Goal: Task Accomplishment & Management: Manage account settings

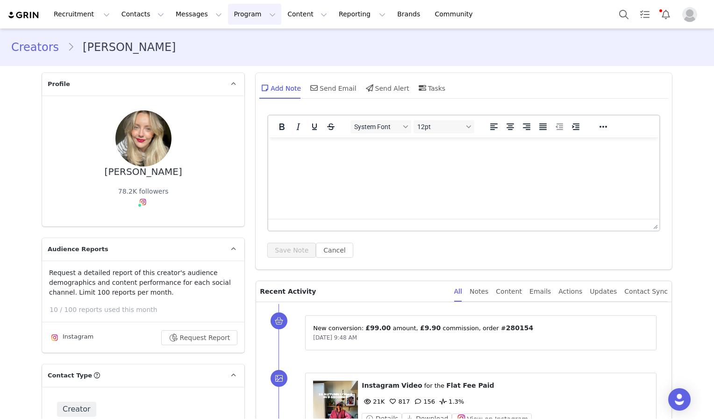
click at [231, 19] on button "Program Program" at bounding box center [254, 14] width 53 height 21
click at [230, 93] on p "Affiliates" at bounding box center [227, 93] width 29 height 10
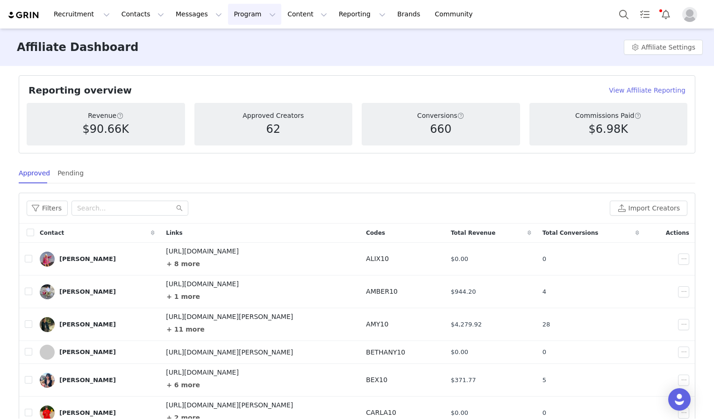
click at [228, 17] on button "Program Program" at bounding box center [254, 14] width 53 height 21
click at [224, 46] on link "Activations" at bounding box center [243, 41] width 74 height 17
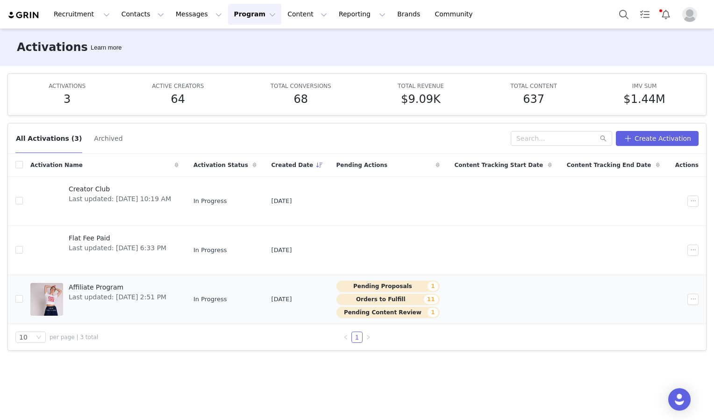
click at [124, 301] on div "Affiliate Program Last updated: [DATE] 2:51 PM" at bounding box center [117, 299] width 109 height 37
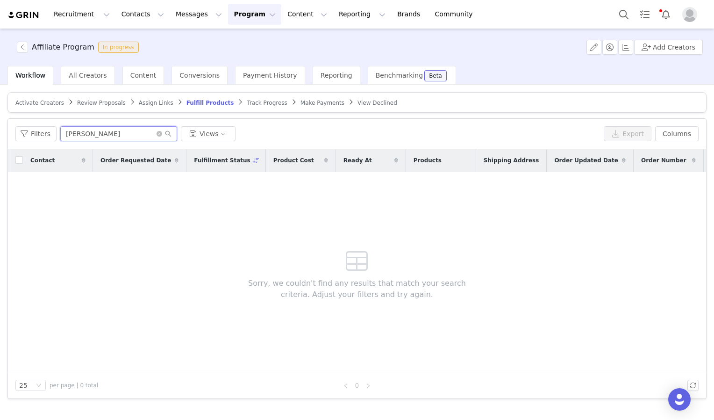
drag, startPoint x: 97, startPoint y: 133, endPoint x: -2, endPoint y: 132, distance: 99.1
click at [0, 132] on html "Recruitment Recruitment Creator Search Curated Lists Landing Pages Web Extensio…" at bounding box center [357, 210] width 714 height 420
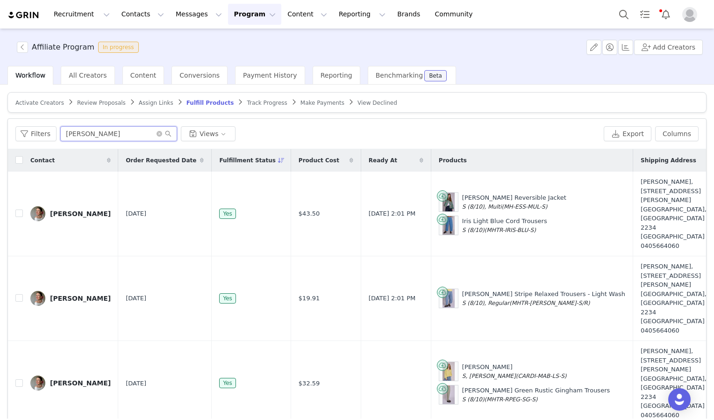
scroll to position [92, 0]
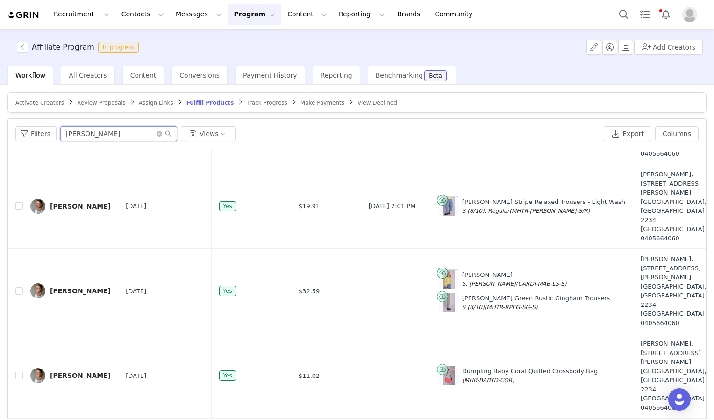
type input "[PERSON_NAME]"
drag, startPoint x: 497, startPoint y: 349, endPoint x: 410, endPoint y: 352, distance: 87.0
copy div "[PERSON_NAME] Denim Trousers S (8/10) (MHTR-[PERSON_NAME]-DOT-S/R)"
drag, startPoint x: 492, startPoint y: 411, endPoint x: 418, endPoint y: 377, distance: 81.4
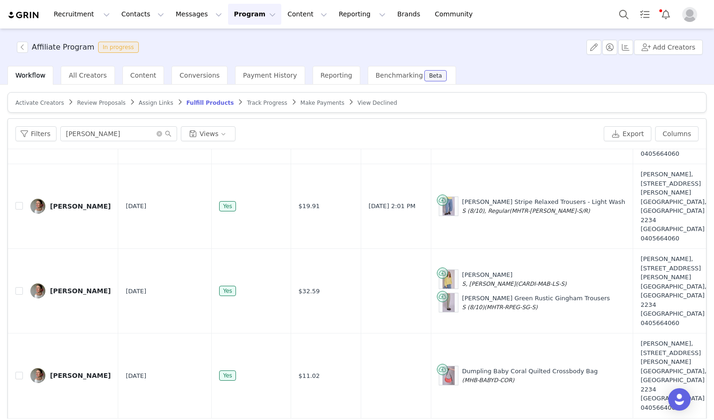
drag, startPoint x: 491, startPoint y: 407, endPoint x: 413, endPoint y: 372, distance: 85.0
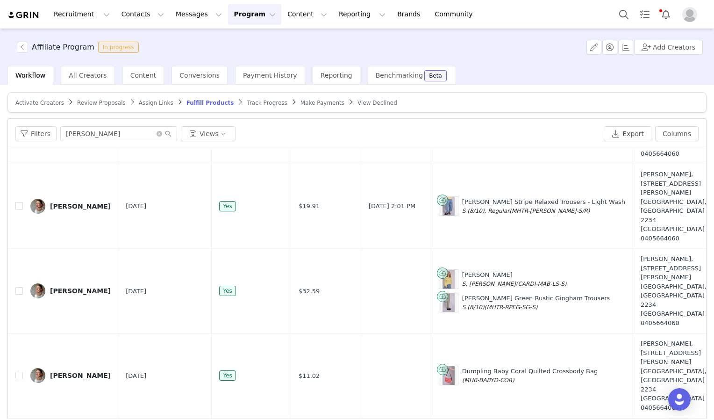
copy div "Dolly Wide Stripe [PERSON_NAME] 8 (MHTR-DOLW-BLU-8) [PERSON_NAME] S (8/10) (CAR…"
click at [157, 133] on icon "icon: close-circle" at bounding box center [160, 134] width 6 height 6
click at [95, 135] on input "text" at bounding box center [118, 133] width 117 height 15
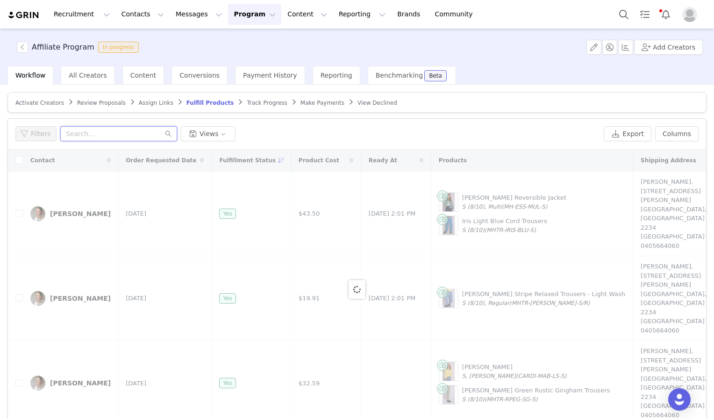
paste input "@fromcity2suburb"
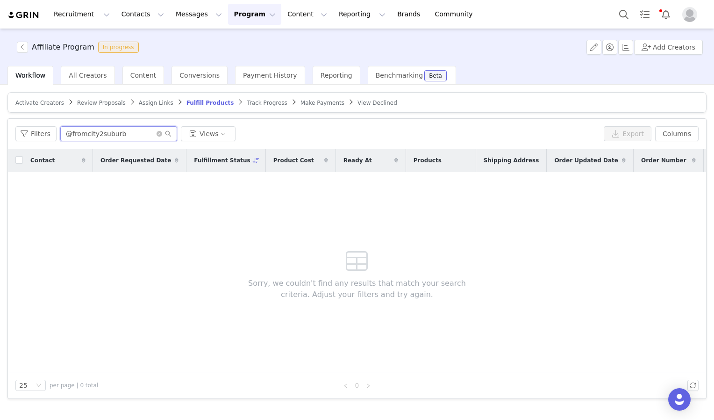
click at [67, 132] on input "@fromcity2suburb" at bounding box center [118, 133] width 117 height 15
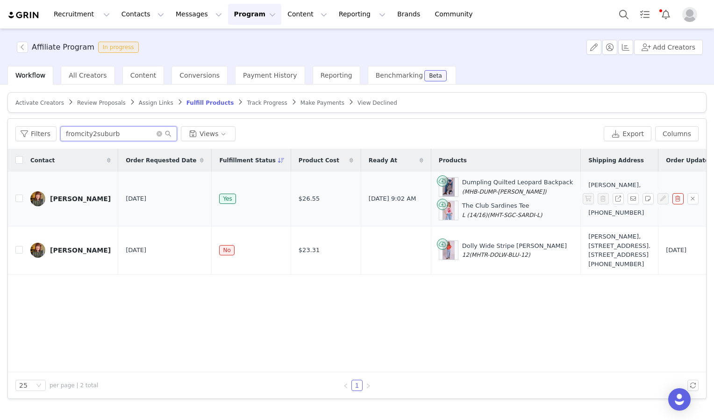
type input "fromcity2suburb"
click at [73, 200] on div "[PERSON_NAME]" at bounding box center [80, 198] width 61 height 7
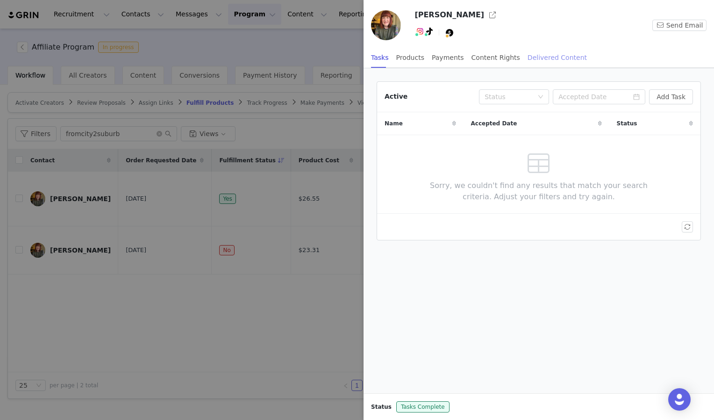
click at [532, 59] on div "Delivered Content" at bounding box center [557, 57] width 59 height 21
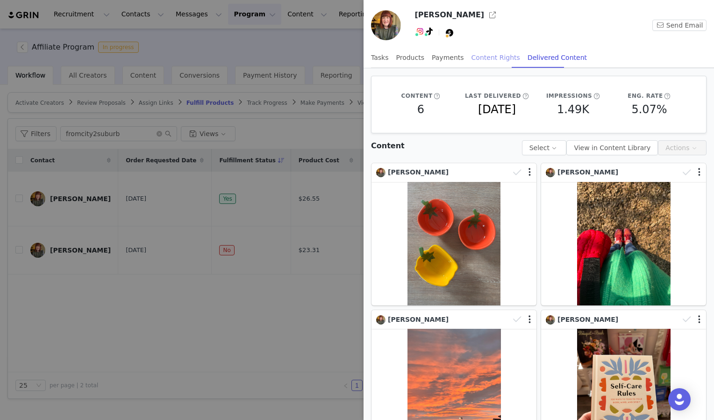
click at [479, 58] on div "Content Rights" at bounding box center [496, 57] width 49 height 21
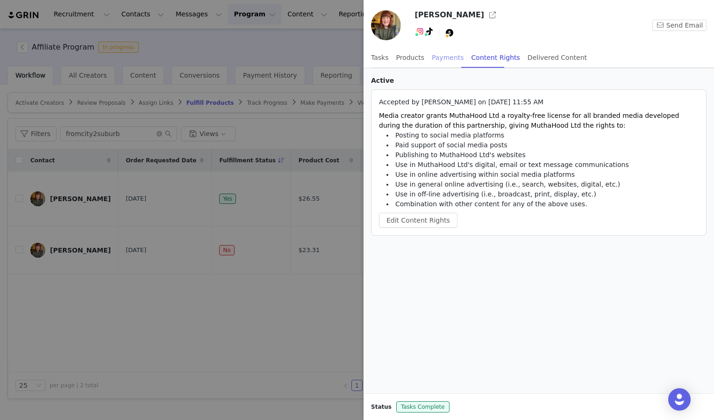
click at [441, 60] on div "Payments" at bounding box center [448, 57] width 32 height 21
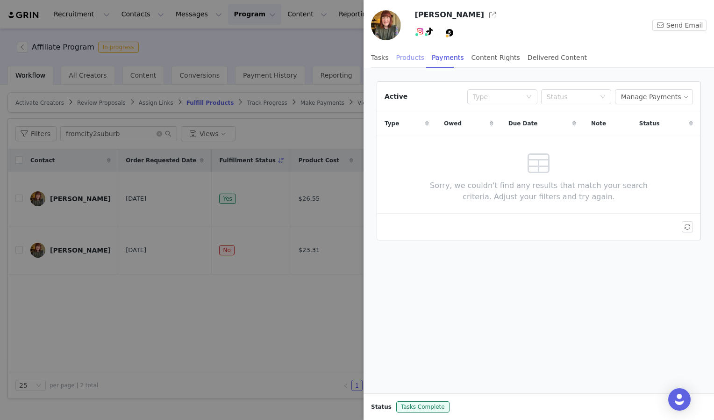
click at [413, 57] on div "Products" at bounding box center [410, 57] width 28 height 21
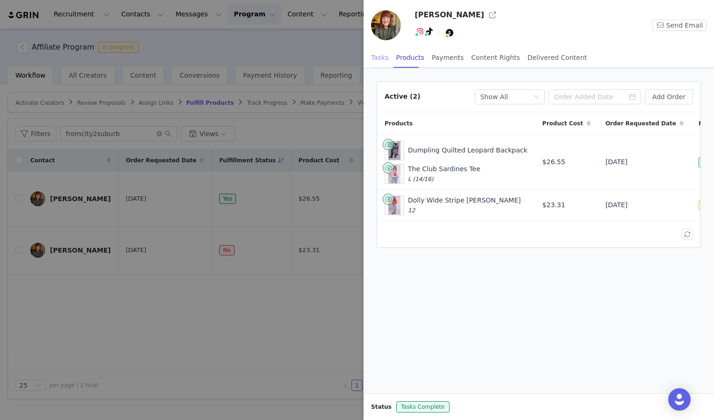
click at [380, 62] on div "Tasks" at bounding box center [380, 57] width 18 height 21
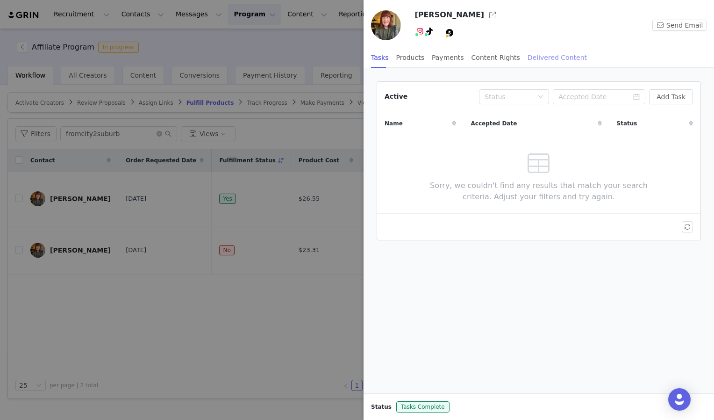
click at [528, 60] on div "Delivered Content" at bounding box center [557, 57] width 59 height 21
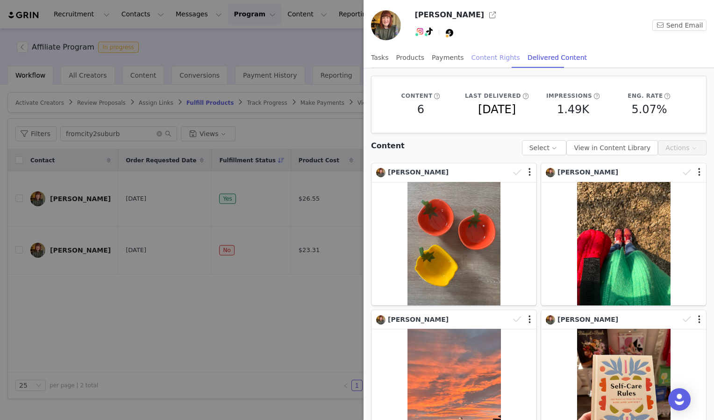
click at [489, 58] on div "Content Rights" at bounding box center [496, 57] width 49 height 21
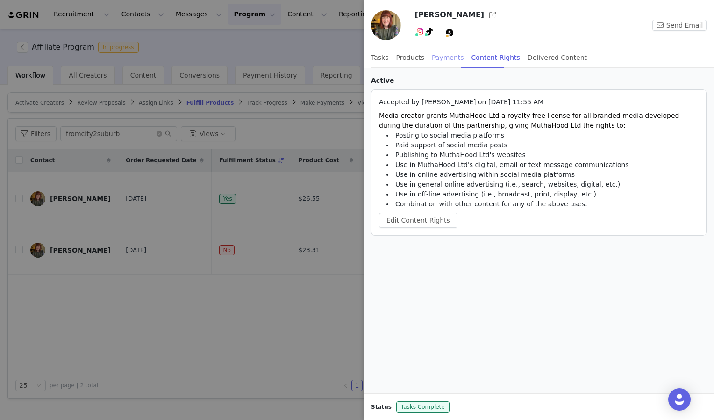
click at [442, 59] on div "Payments" at bounding box center [448, 57] width 32 height 21
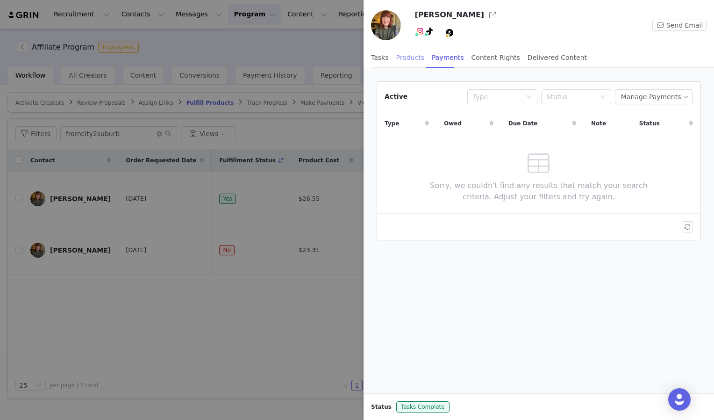
click at [411, 59] on div "Products" at bounding box center [410, 57] width 28 height 21
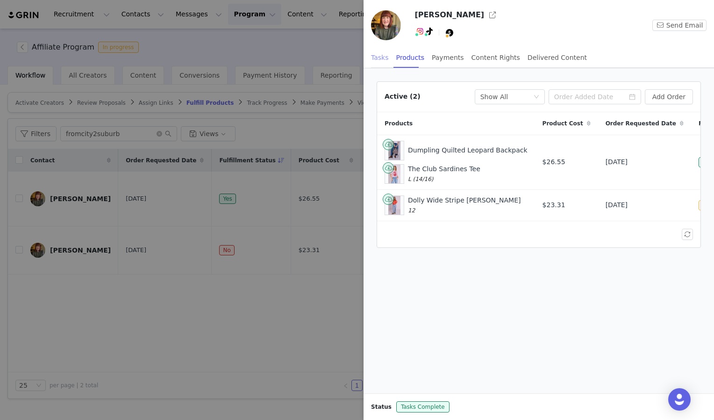
click at [382, 62] on div "Tasks" at bounding box center [380, 57] width 18 height 21
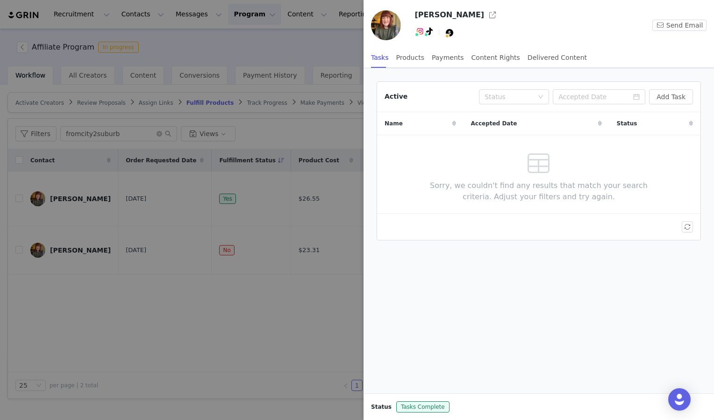
click at [305, 50] on div at bounding box center [357, 210] width 714 height 420
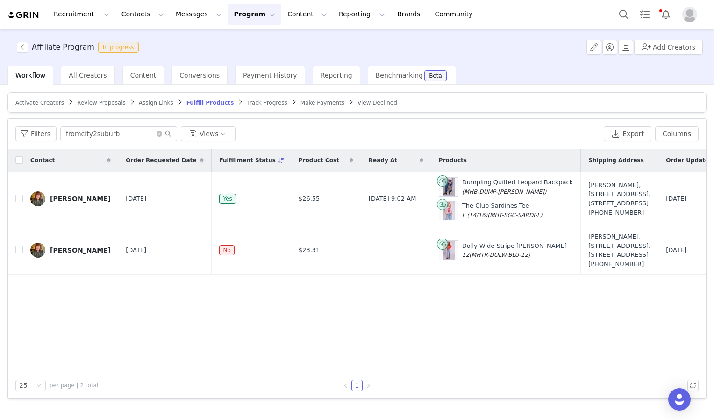
click at [244, 14] on button "Program Program" at bounding box center [254, 14] width 53 height 21
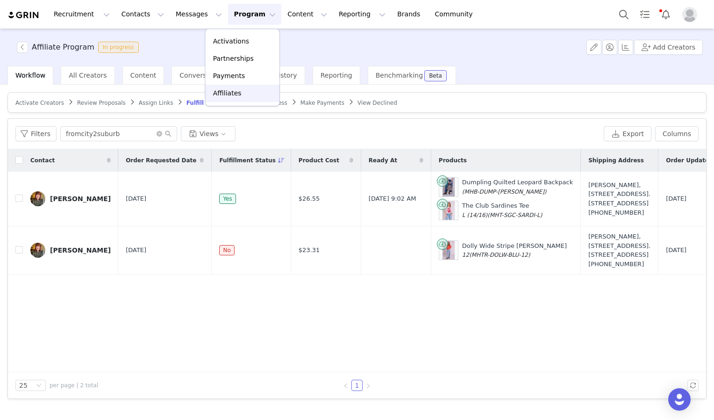
click at [240, 94] on div "Affiliates" at bounding box center [242, 93] width 63 height 10
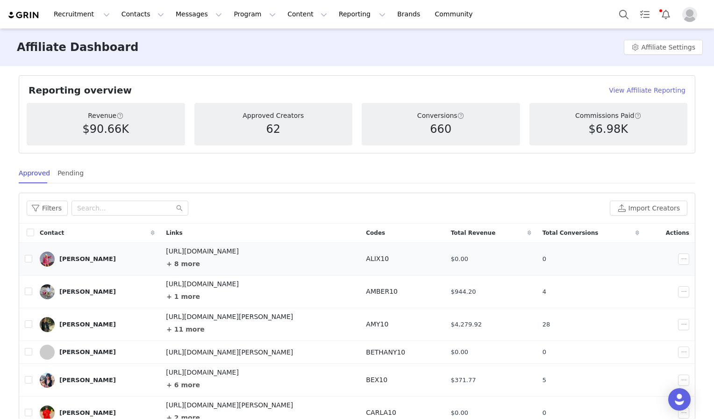
click at [104, 262] on div "[PERSON_NAME]" at bounding box center [97, 259] width 115 height 15
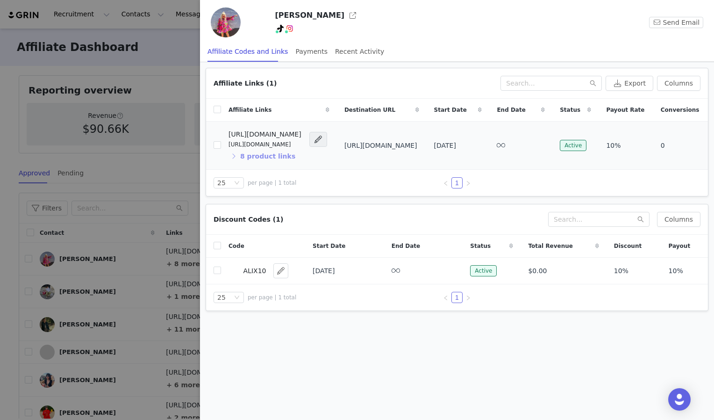
click at [279, 157] on button "8 product links" at bounding box center [262, 156] width 67 height 15
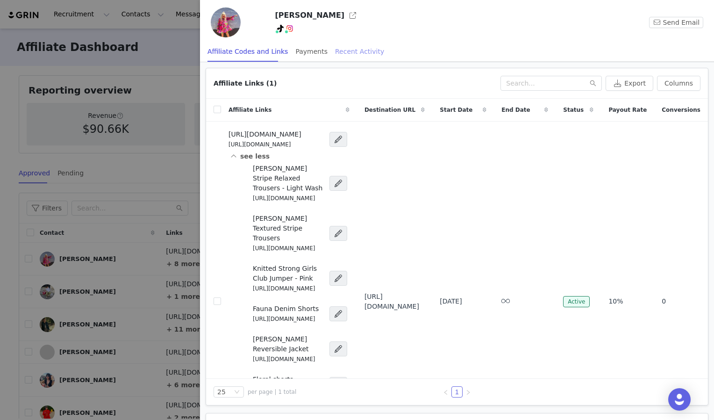
click at [343, 52] on div "Recent Activity" at bounding box center [359, 51] width 49 height 21
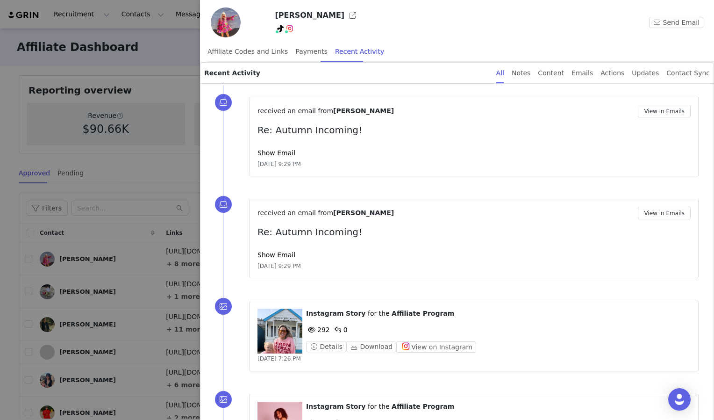
click at [170, 158] on div at bounding box center [357, 210] width 714 height 420
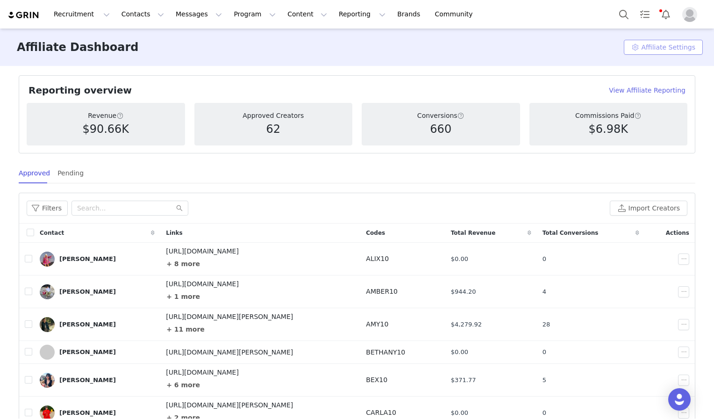
click at [666, 52] on button "Affiliate Settings" at bounding box center [663, 47] width 79 height 15
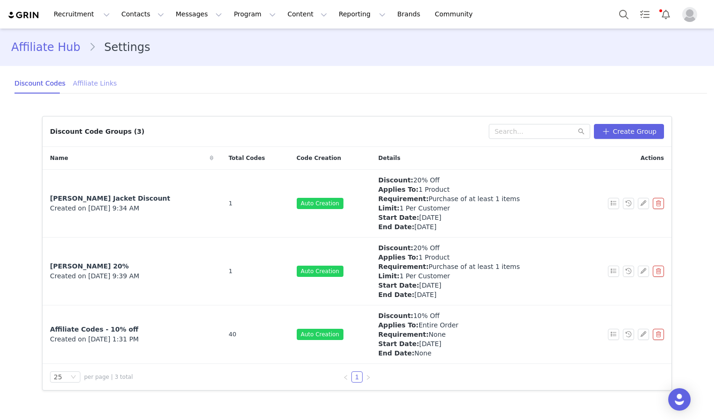
click at [76, 89] on div "Affiliate Links" at bounding box center [95, 83] width 44 height 21
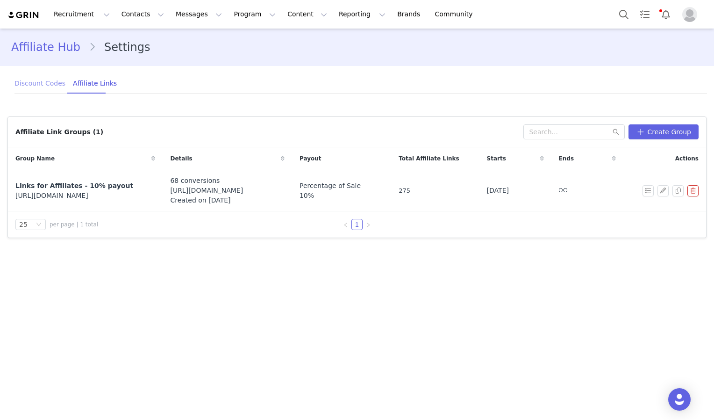
click at [48, 89] on div "Discount Codes" at bounding box center [39, 83] width 51 height 21
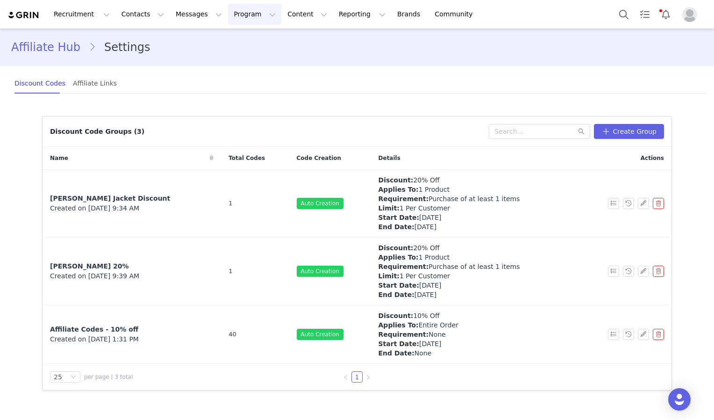
click at [228, 24] on button "Program Program" at bounding box center [254, 14] width 53 height 21
click at [220, 48] on link "Activations" at bounding box center [243, 41] width 74 height 17
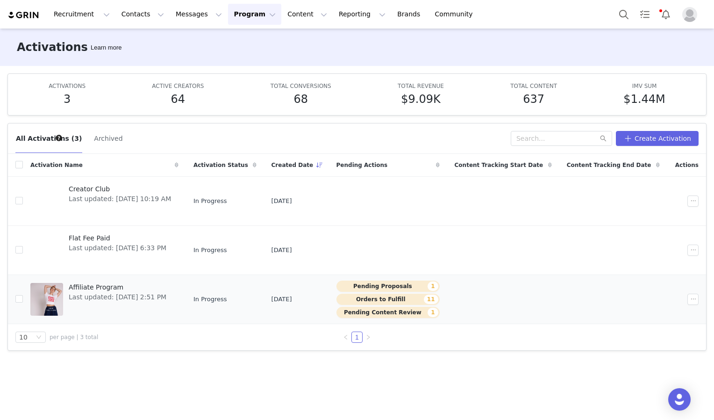
click at [124, 301] on div "Affiliate Program Last updated: [DATE] 2:51 PM" at bounding box center [117, 299] width 109 height 37
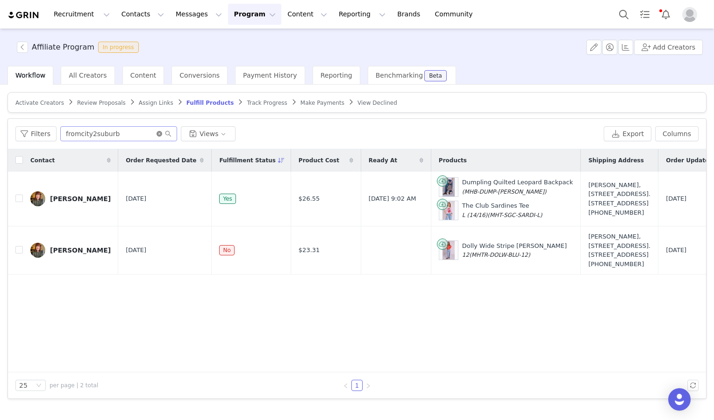
click at [157, 134] on icon "icon: close-circle" at bounding box center [160, 134] width 6 height 6
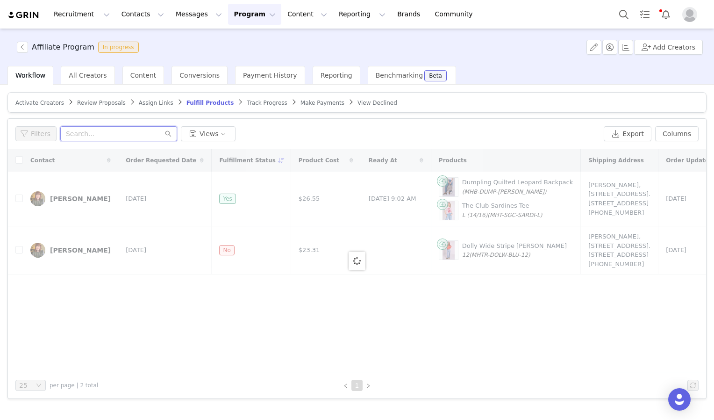
click at [82, 136] on input "text" at bounding box center [118, 133] width 117 height 15
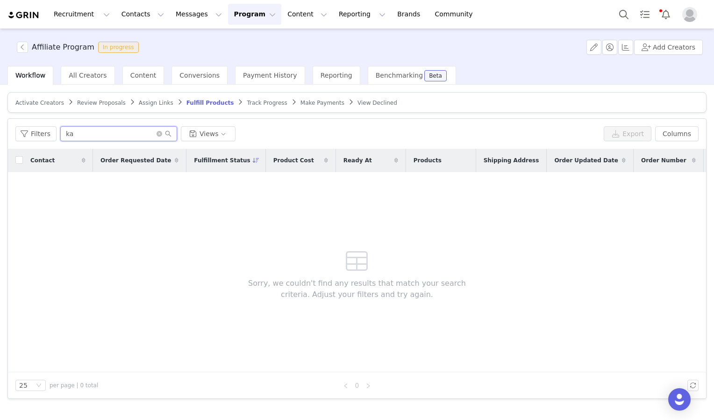
type input "k"
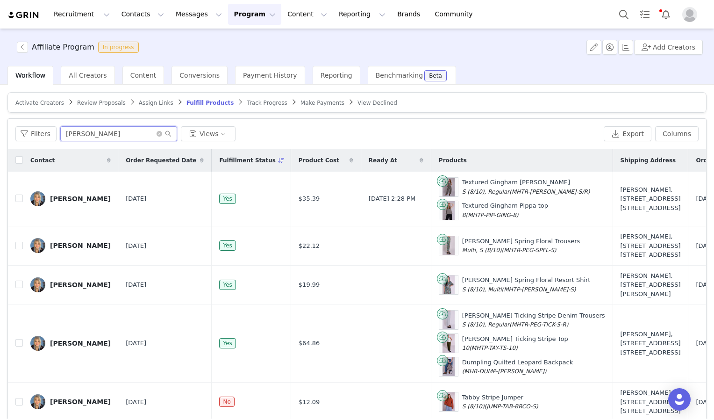
scroll to position [43, 0]
type input "[PERSON_NAME]"
click at [82, 399] on div "[PERSON_NAME]" at bounding box center [80, 401] width 61 height 7
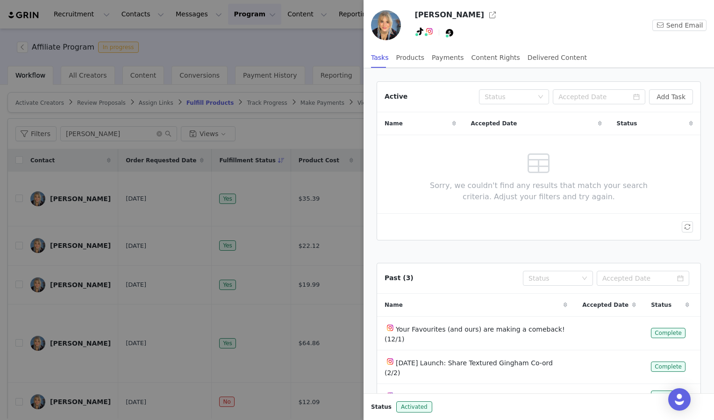
click at [344, 248] on div at bounding box center [357, 210] width 714 height 420
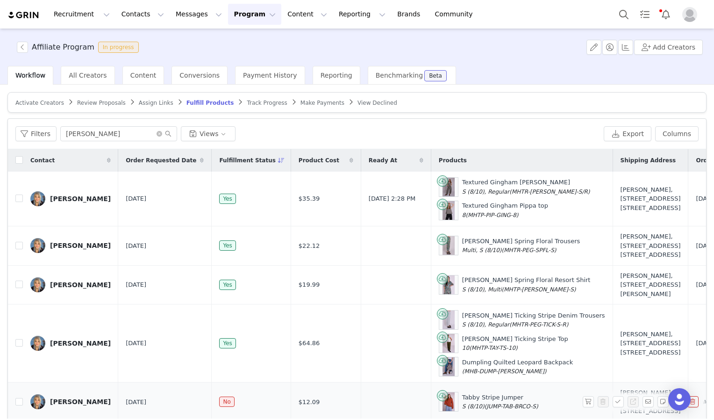
click at [673, 398] on button "button" at bounding box center [678, 401] width 11 height 11
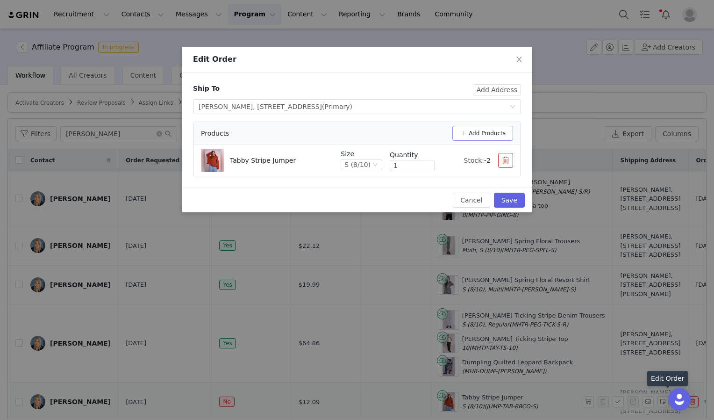
click at [496, 132] on button "Add Products" at bounding box center [483, 133] width 61 height 15
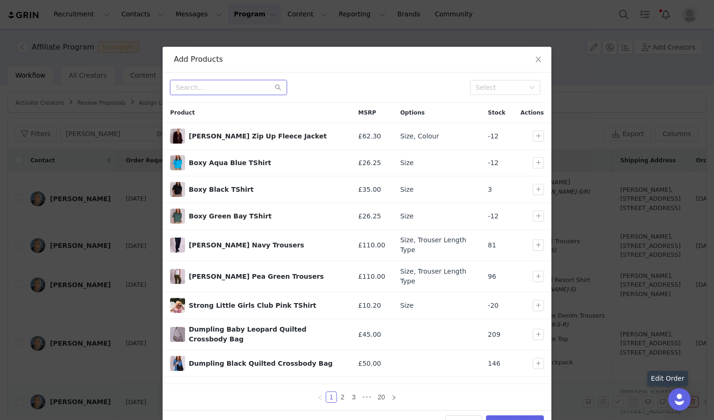
click at [215, 88] on input "text" at bounding box center [228, 87] width 117 height 15
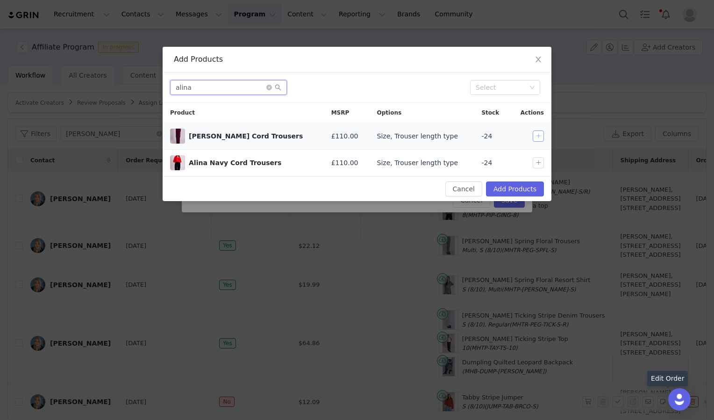
type input "alina"
click at [539, 136] on button "button" at bounding box center [538, 135] width 11 height 11
click at [519, 189] on button "Add Products" at bounding box center [515, 188] width 58 height 15
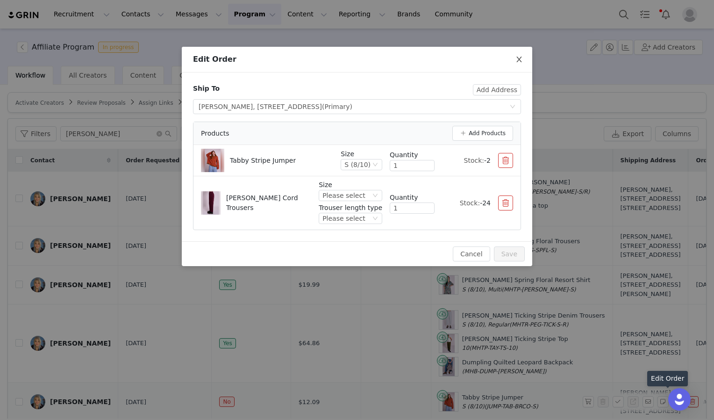
click at [522, 62] on icon "icon: close" at bounding box center [519, 59] width 7 height 7
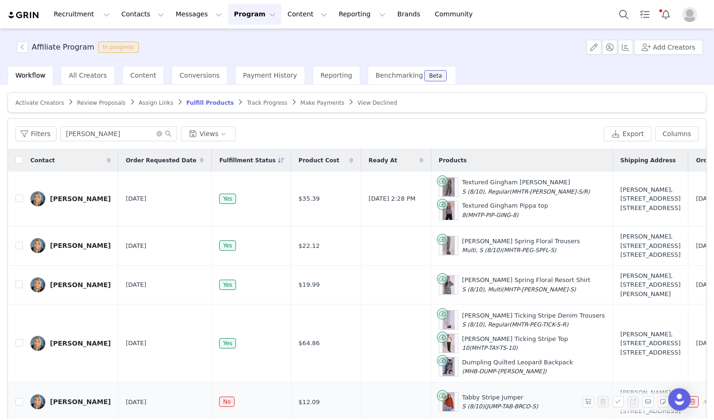
scroll to position [44, 0]
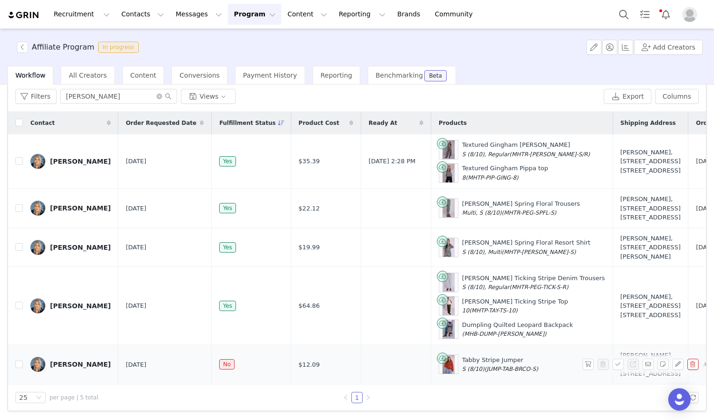
click at [228, 20] on button "Program Program" at bounding box center [254, 14] width 53 height 21
click at [233, 46] on p "Activations" at bounding box center [231, 41] width 36 height 10
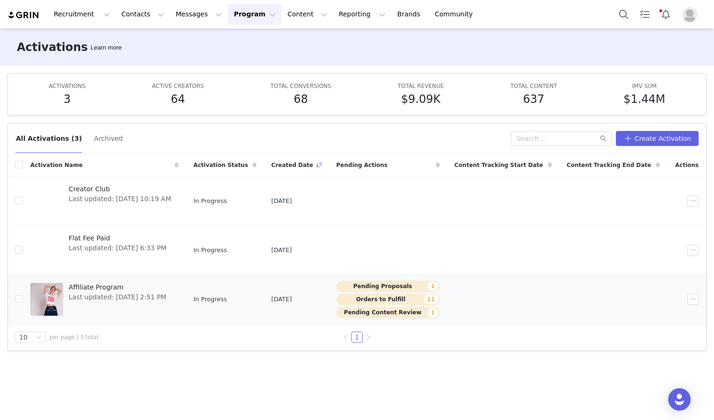
click at [156, 294] on span "Last updated: [DATE] 2:51 PM" at bounding box center [118, 297] width 98 height 10
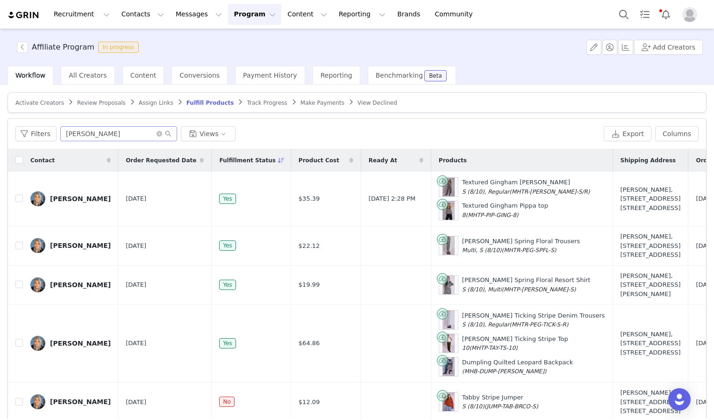
click at [158, 136] on span at bounding box center [164, 133] width 15 height 7
click at [157, 133] on icon "icon: close-circle" at bounding box center [160, 134] width 6 height 6
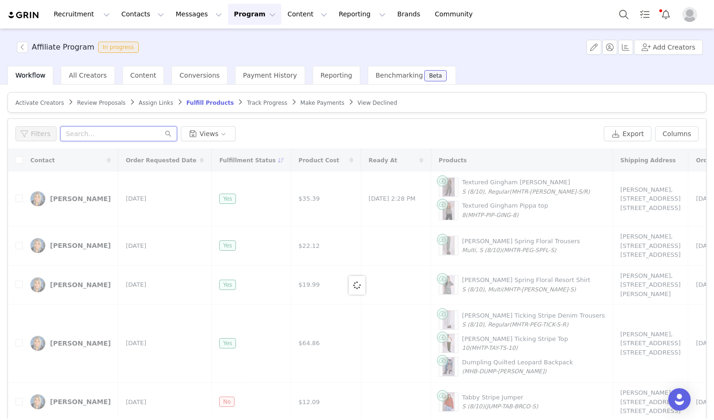
click at [102, 134] on input "text" at bounding box center [118, 133] width 117 height 15
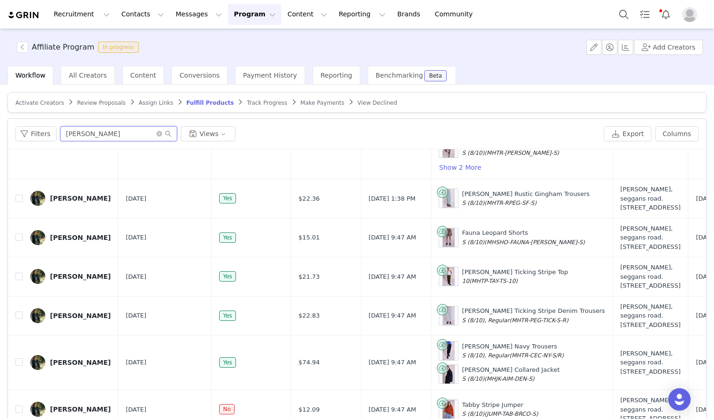
scroll to position [44, 0]
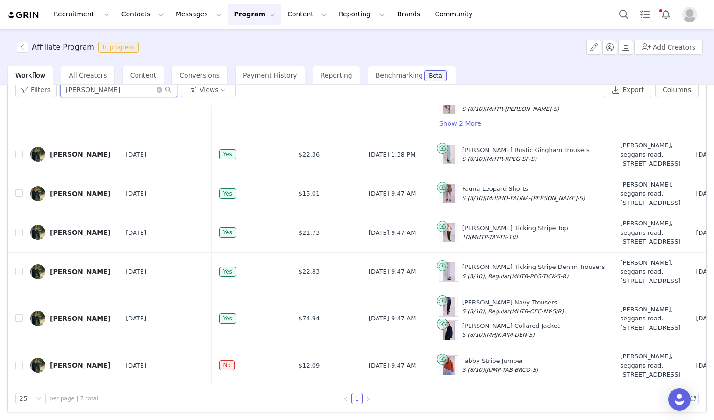
type input "[PERSON_NAME]"
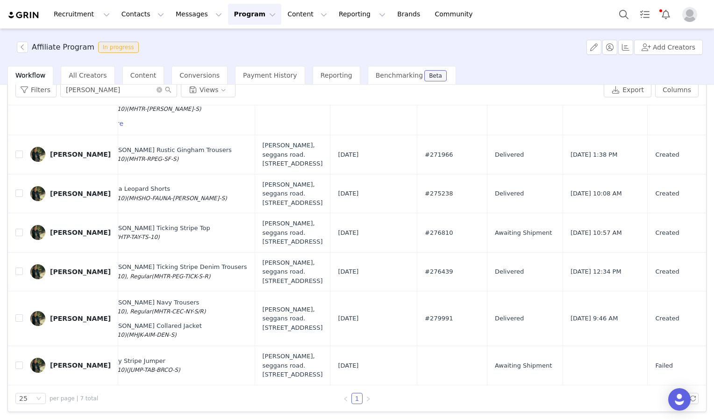
scroll to position [184, 359]
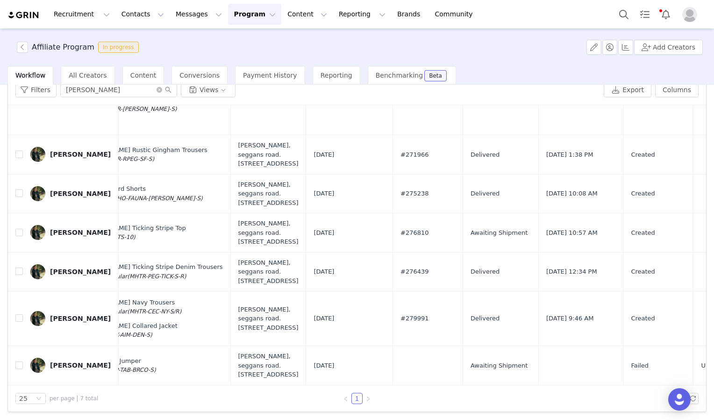
drag, startPoint x: 393, startPoint y: 383, endPoint x: 612, endPoint y: 384, distance: 219.7
click at [612, 385] on div "25 per page | 7 total 1" at bounding box center [357, 398] width 698 height 26
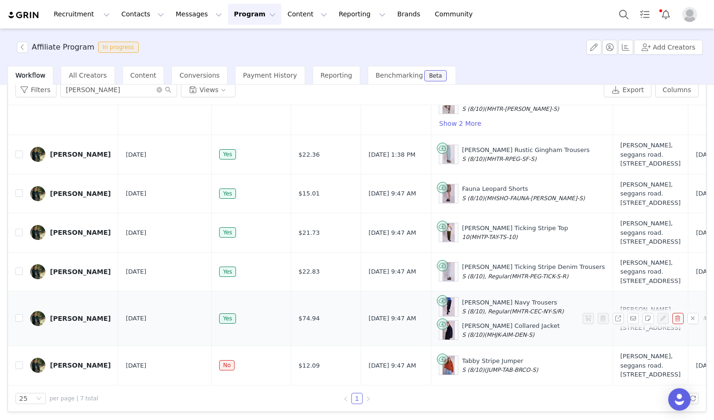
drag, startPoint x: 494, startPoint y: 310, endPoint x: 415, endPoint y: 270, distance: 88.0
click at [439, 297] on div "[PERSON_NAME] Navy Trousers S (8/10), Regular (MHTR-CEC-NY-S/R) [PERSON_NAME] C…" at bounding box center [522, 318] width 166 height 43
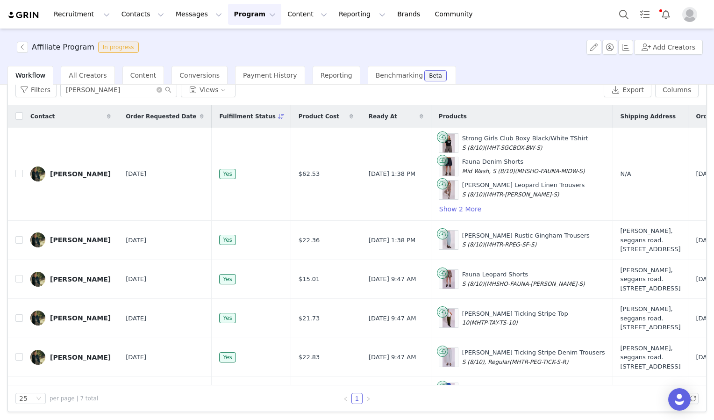
scroll to position [0, 0]
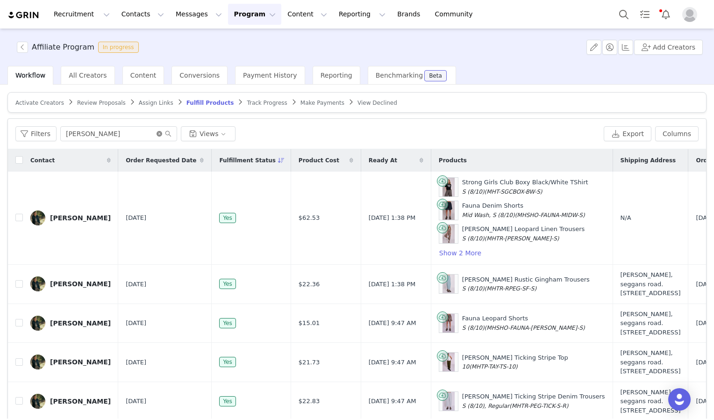
click at [157, 134] on icon "icon: close-circle" at bounding box center [160, 134] width 6 height 6
click at [112, 135] on input "text" at bounding box center [118, 133] width 117 height 15
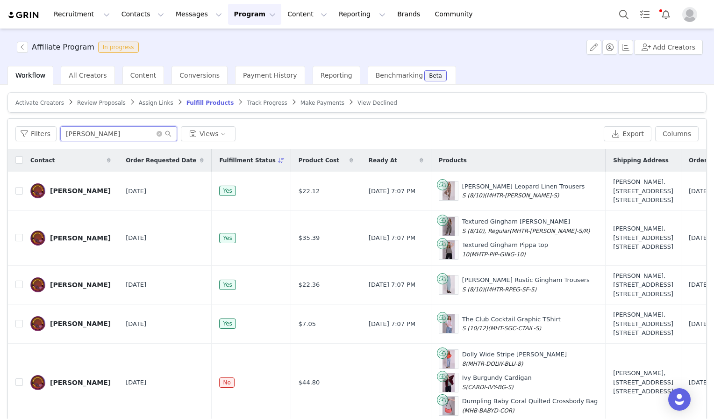
scroll to position [24, 0]
type input "[PERSON_NAME]"
